Goal: Information Seeking & Learning: Check status

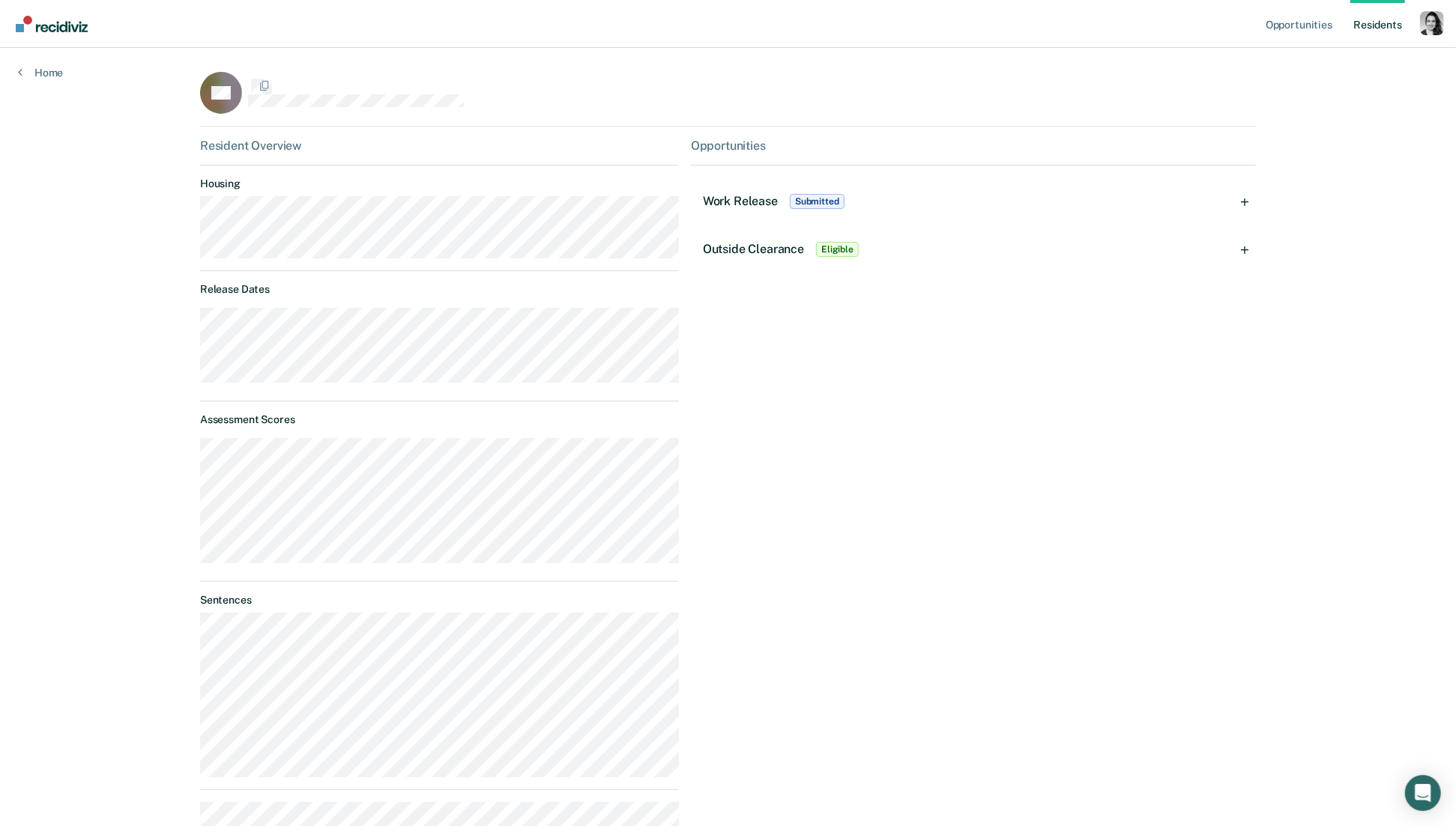
click at [727, 209] on div "Work Release Submitted" at bounding box center [775, 201] width 145 height 24
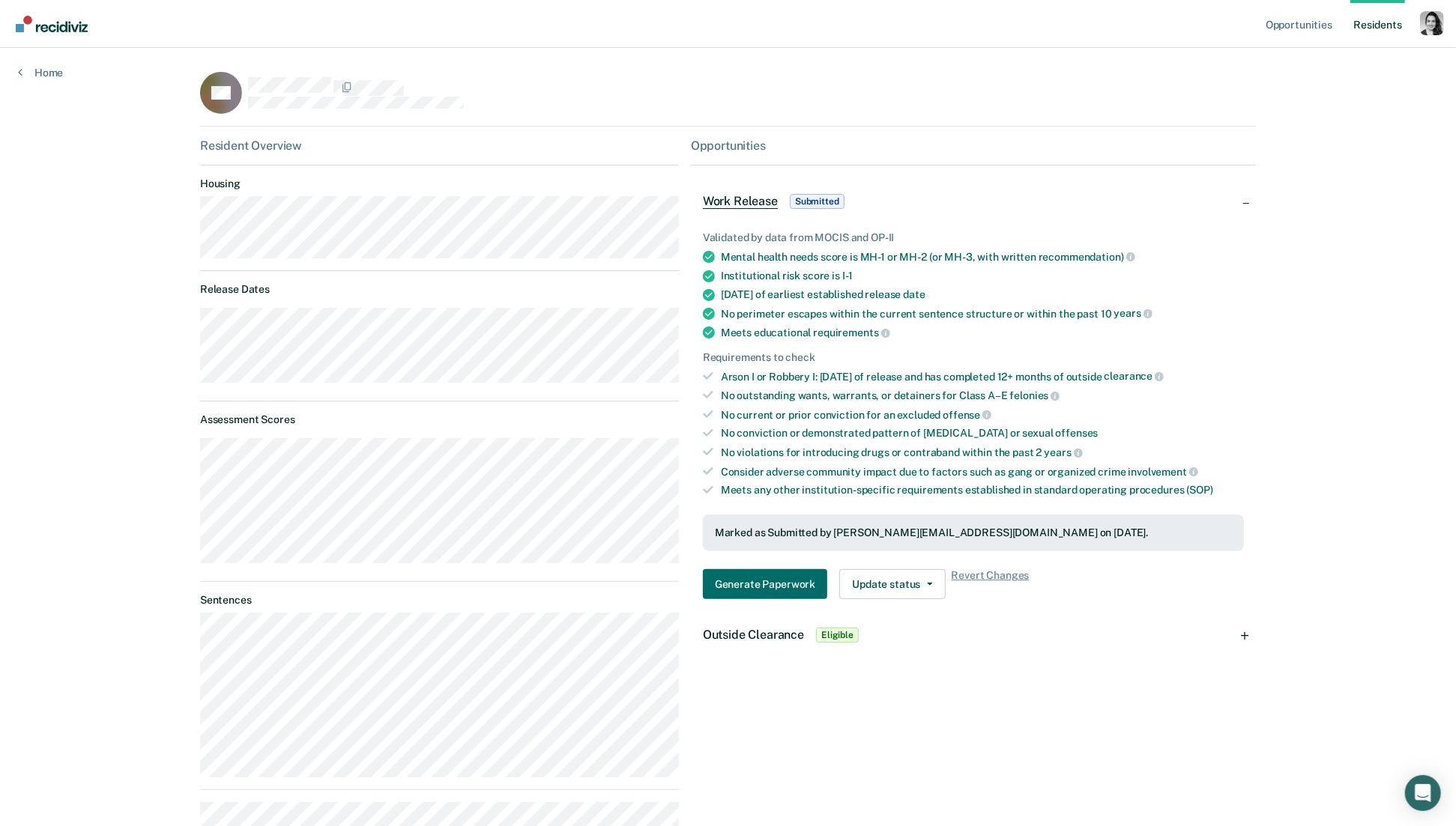
click at [44, 63] on div "Home" at bounding box center [40, 63] width 81 height 31
click at [46, 74] on link "Home" at bounding box center [40, 72] width 45 height 13
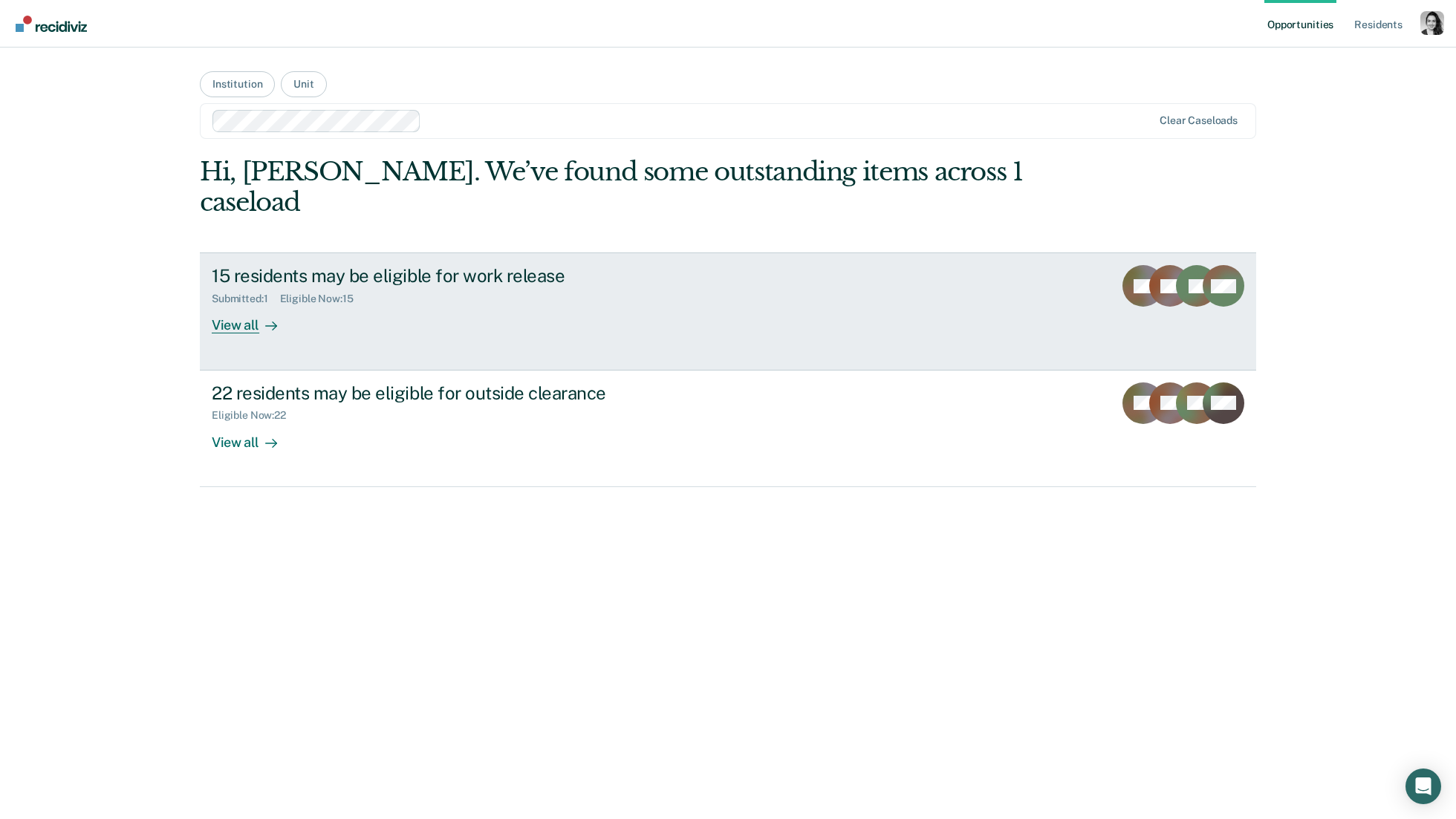
click at [251, 305] on div "View all" at bounding box center [253, 319] width 84 height 29
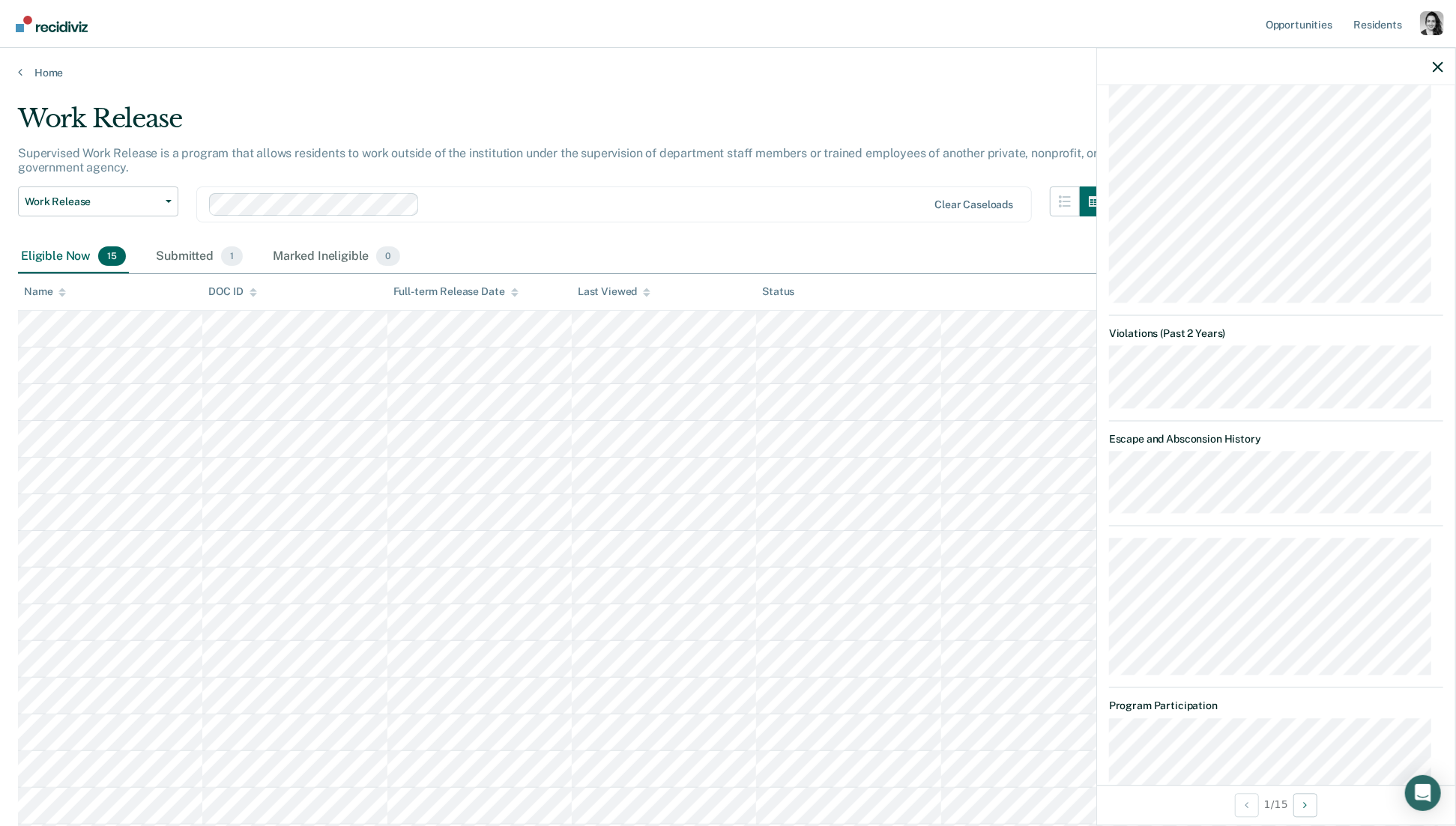
scroll to position [1308, 0]
